Goal: Information Seeking & Learning: Learn about a topic

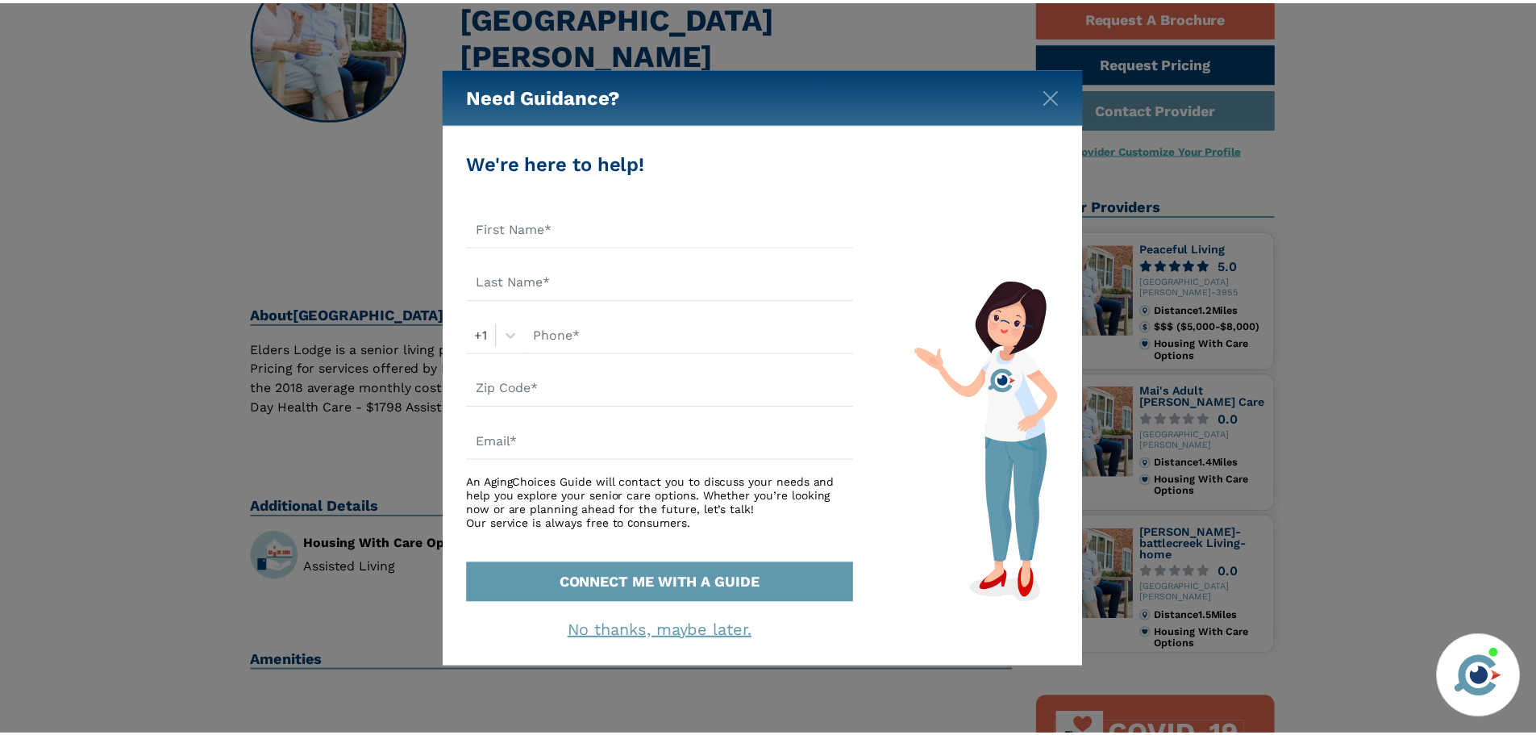
scroll to position [161, 0]
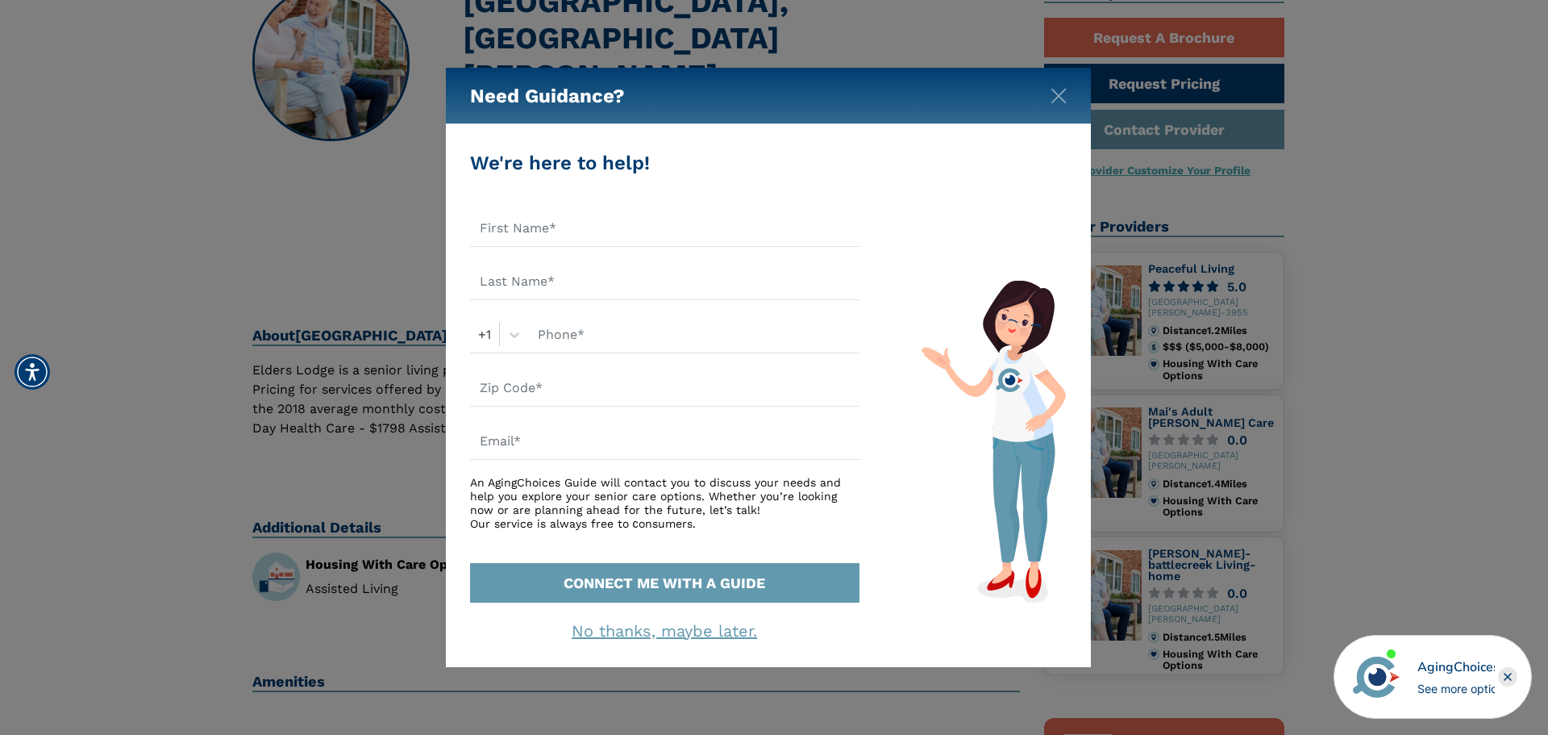
click at [1049, 100] on div "Need Guidance?" at bounding box center [768, 96] width 645 height 56
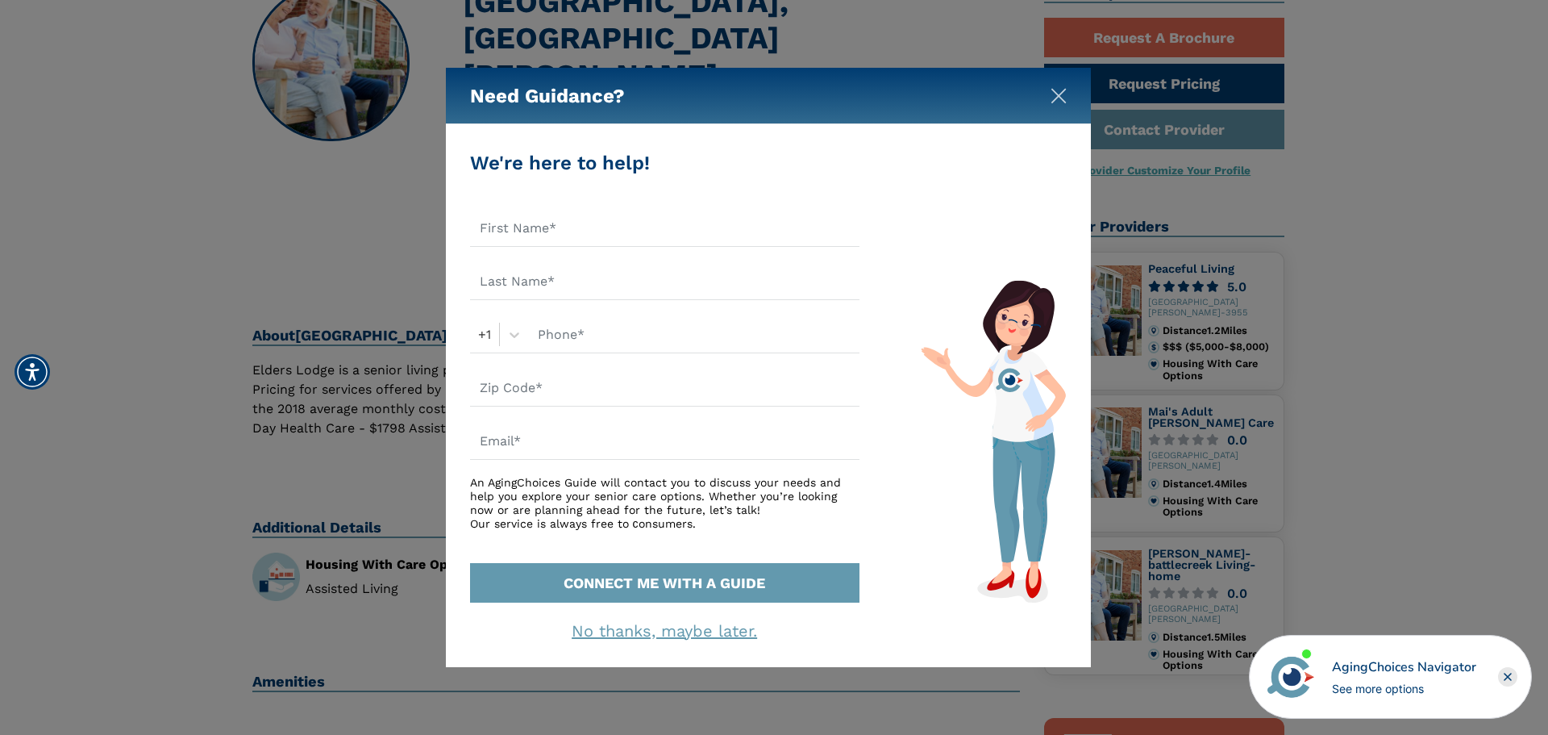
click at [1056, 95] on img "Close" at bounding box center [1059, 96] width 16 height 16
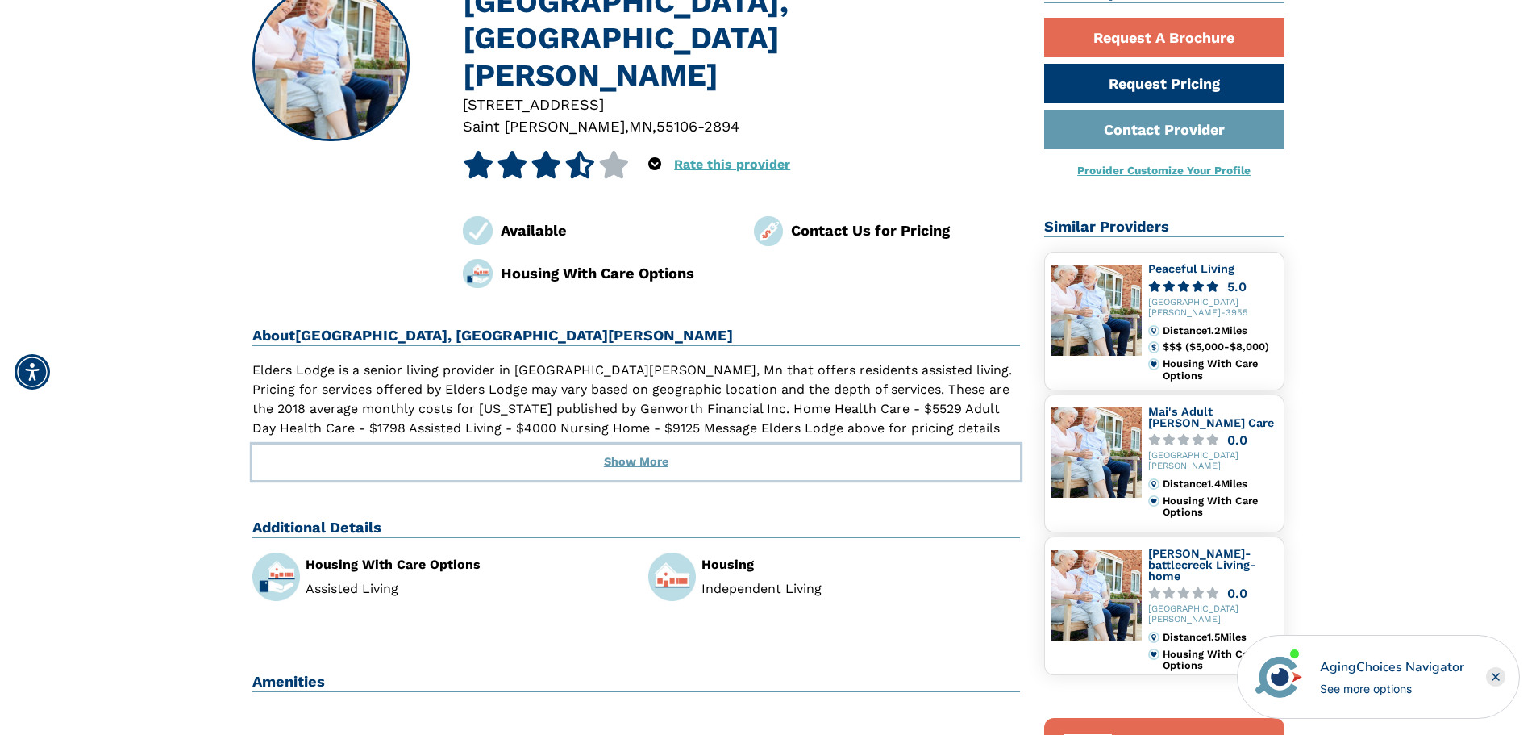
click at [669, 444] on button "Show More" at bounding box center [636, 461] width 769 height 35
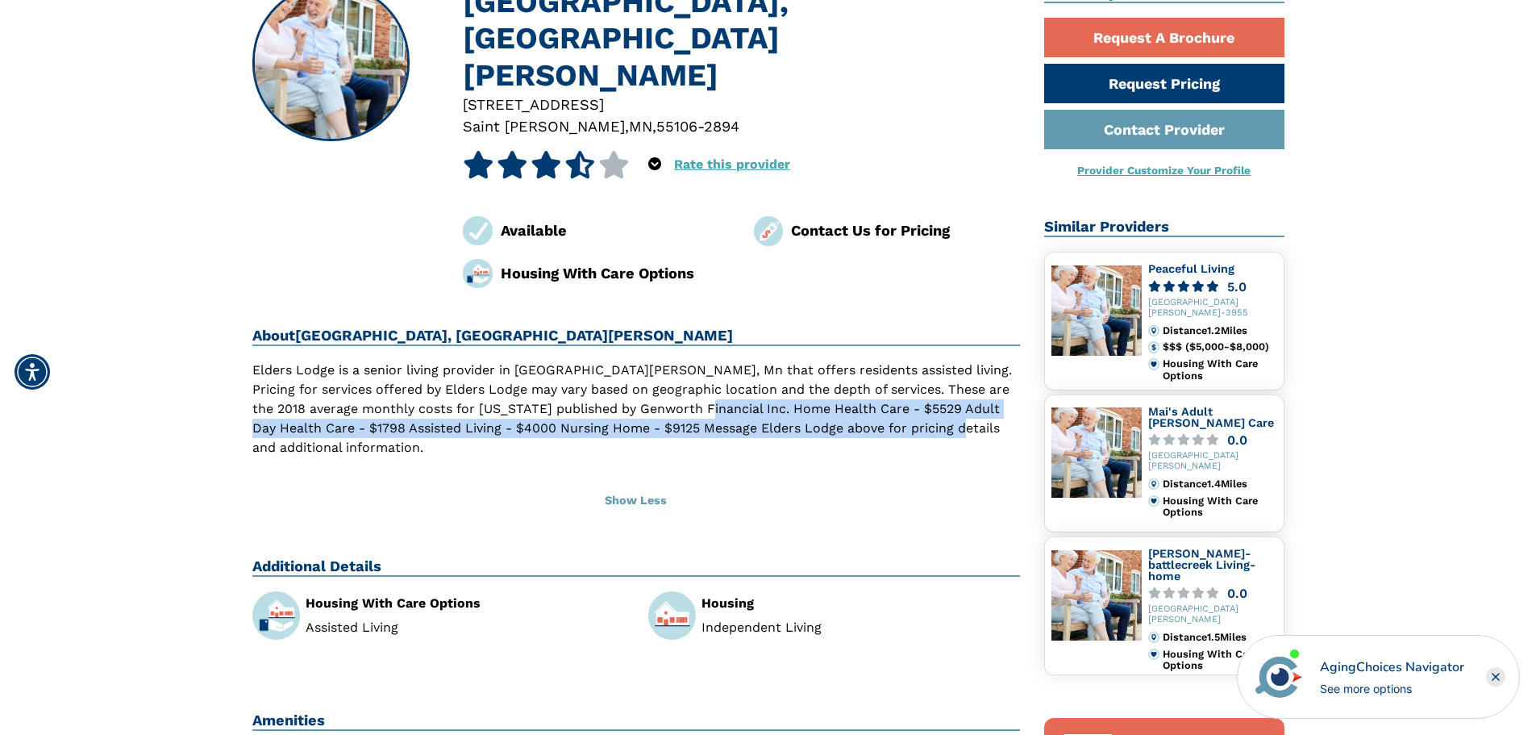
drag, startPoint x: 681, startPoint y: 331, endPoint x: 968, endPoint y: 360, distance: 288.6
click at [973, 360] on p "Elders Lodge is a senior living provider in [GEOGRAPHIC_DATA][PERSON_NAME], Mn …" at bounding box center [636, 408] width 769 height 97
click at [968, 360] on p "Elders Lodge is a senior living provider in [GEOGRAPHIC_DATA][PERSON_NAME], Mn …" at bounding box center [636, 408] width 769 height 97
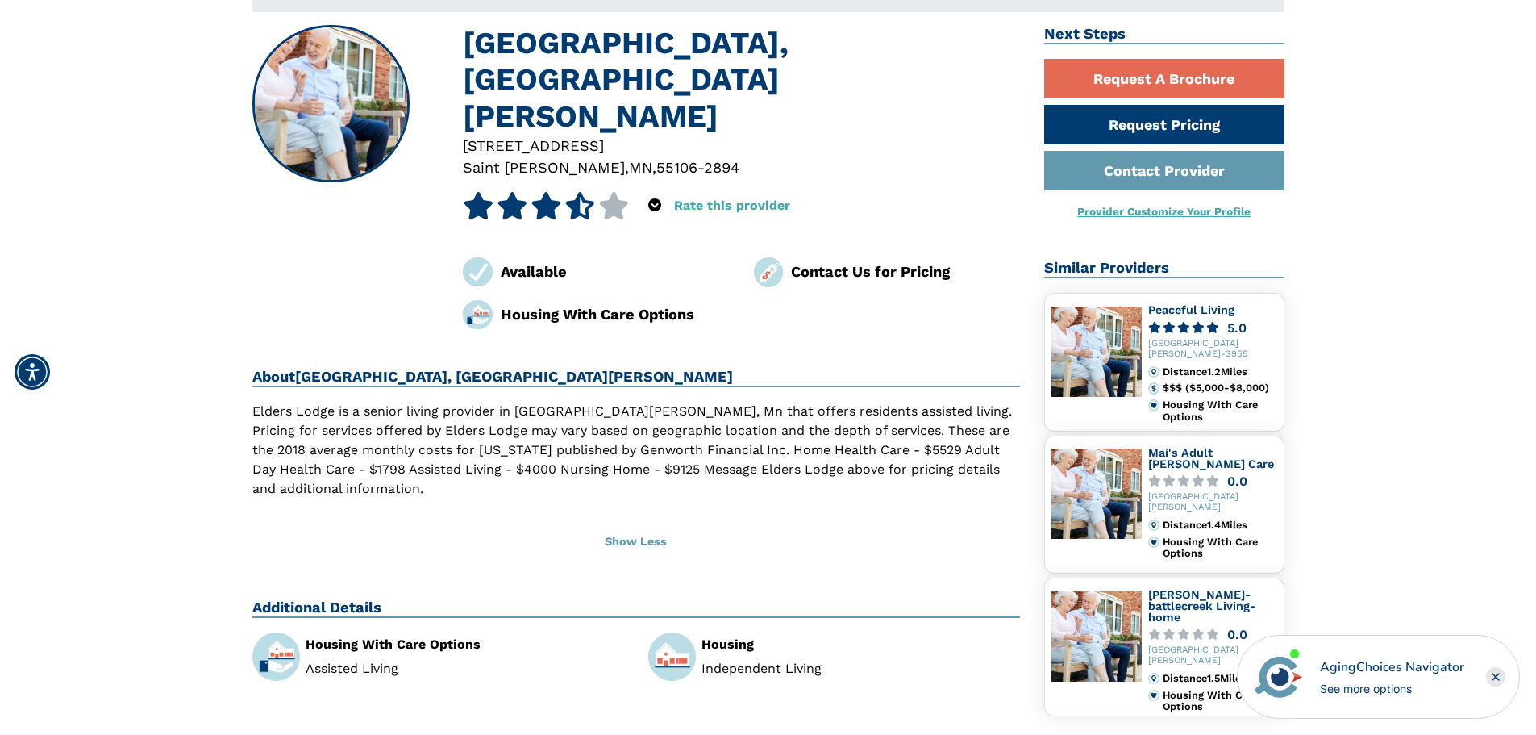
scroll to position [81, 0]
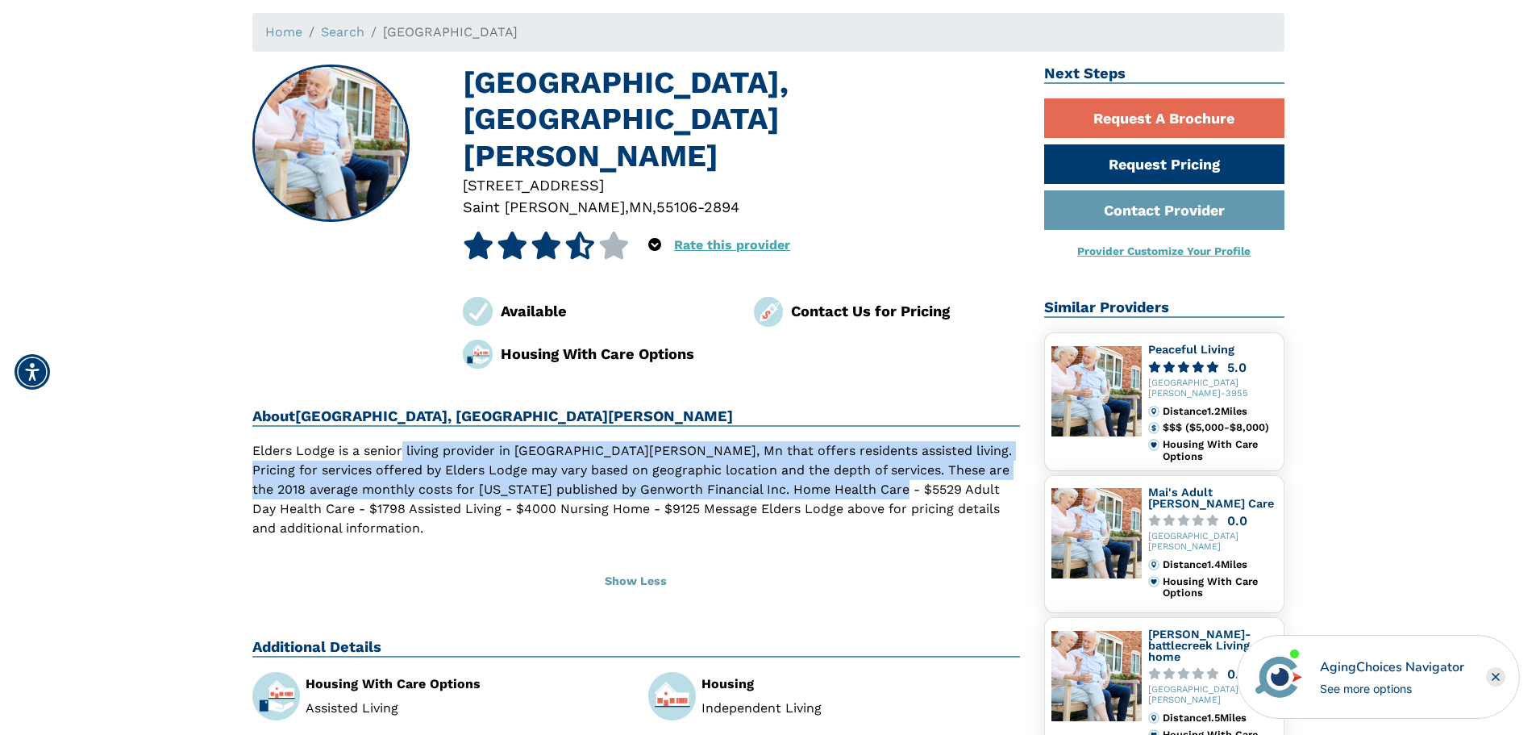
drag, startPoint x: 401, startPoint y: 368, endPoint x: 872, endPoint y: 418, distance: 473.6
click at [872, 441] on p "Elders Lodge is a senior living provider in [GEOGRAPHIC_DATA][PERSON_NAME], Mn …" at bounding box center [636, 489] width 769 height 97
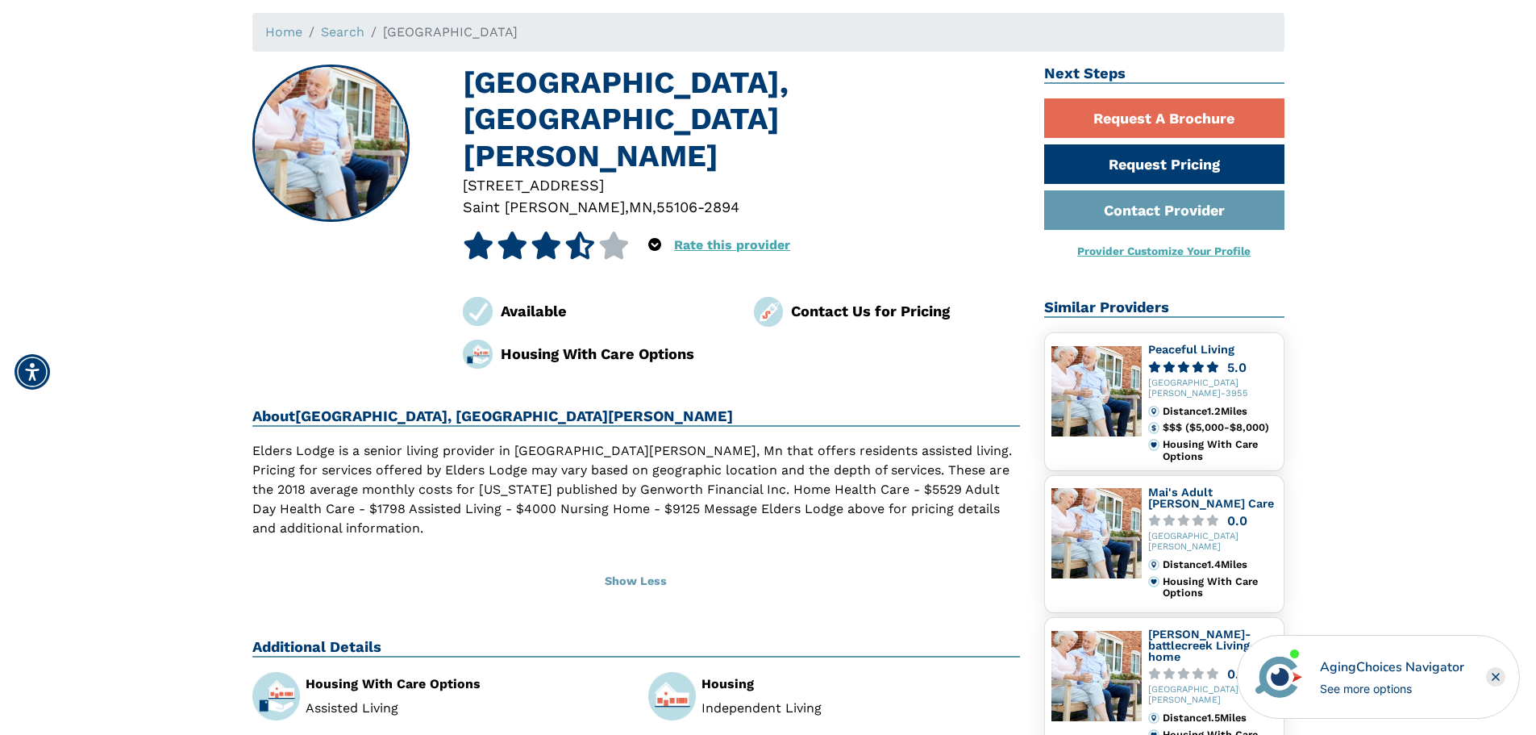
click at [881, 441] on p "Elders Lodge is a senior living provider in [GEOGRAPHIC_DATA][PERSON_NAME], Mn …" at bounding box center [636, 489] width 769 height 97
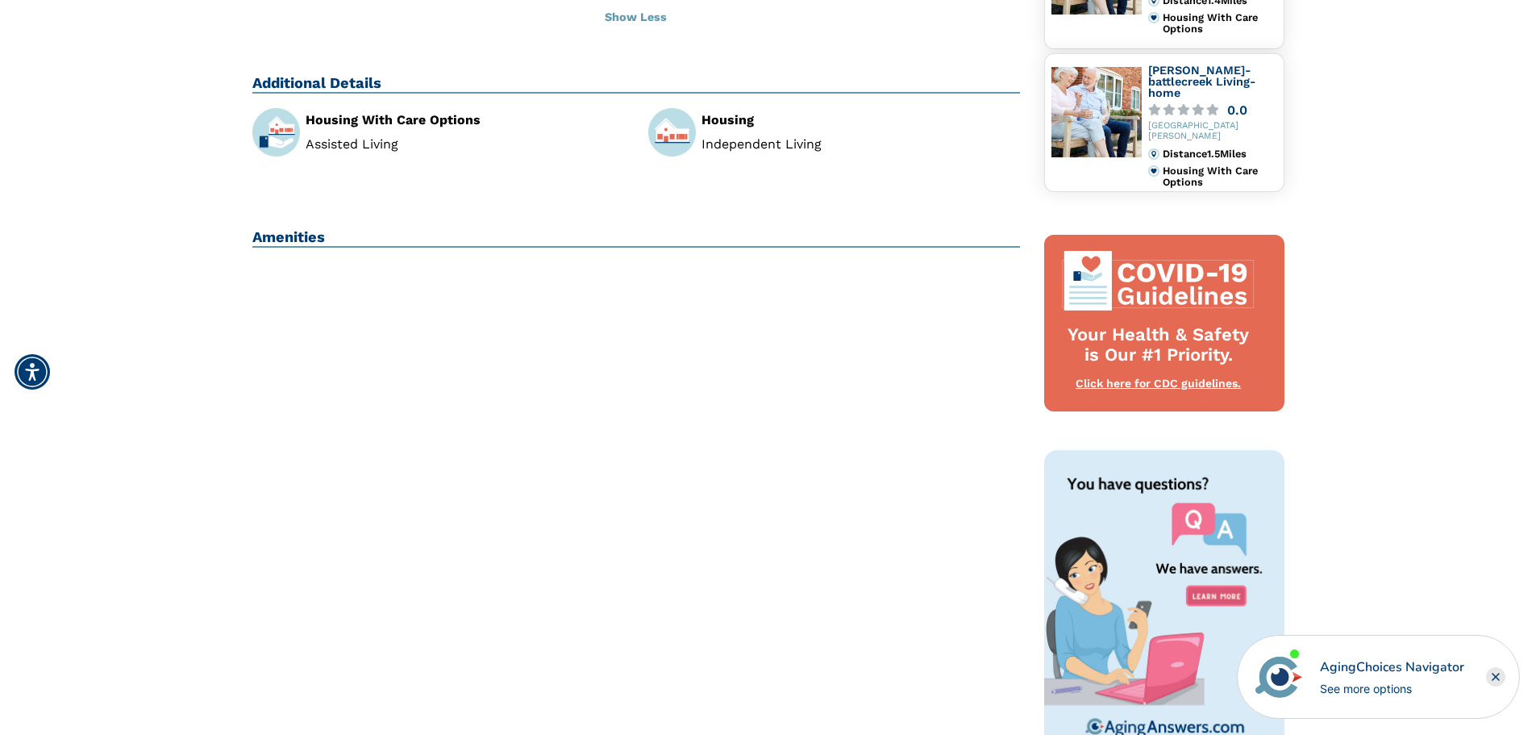
scroll to position [645, 0]
